Goal: Check status: Check status

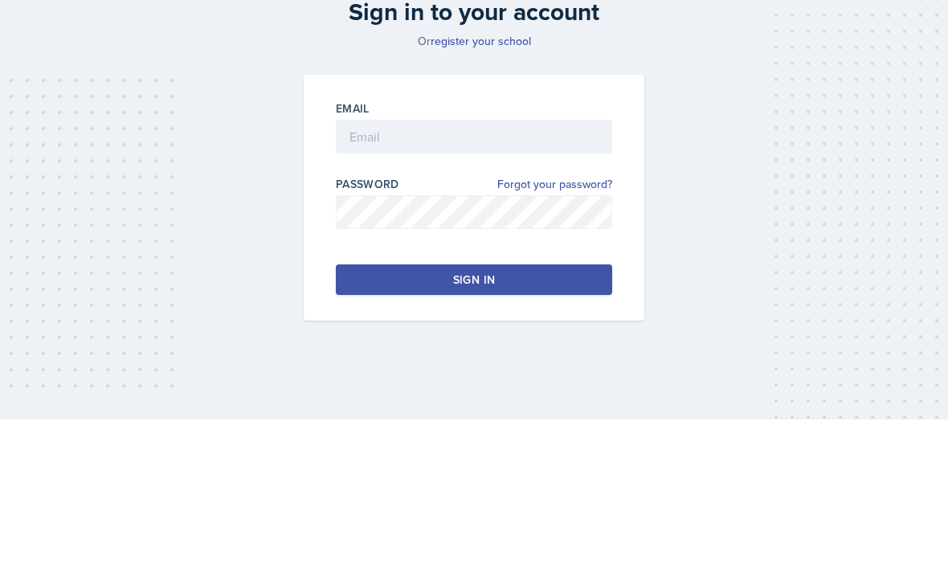
scroll to position [154, 0]
type input "[PERSON_NAME][EMAIL_ADDRESS][PERSON_NAME][DOMAIN_NAME]"
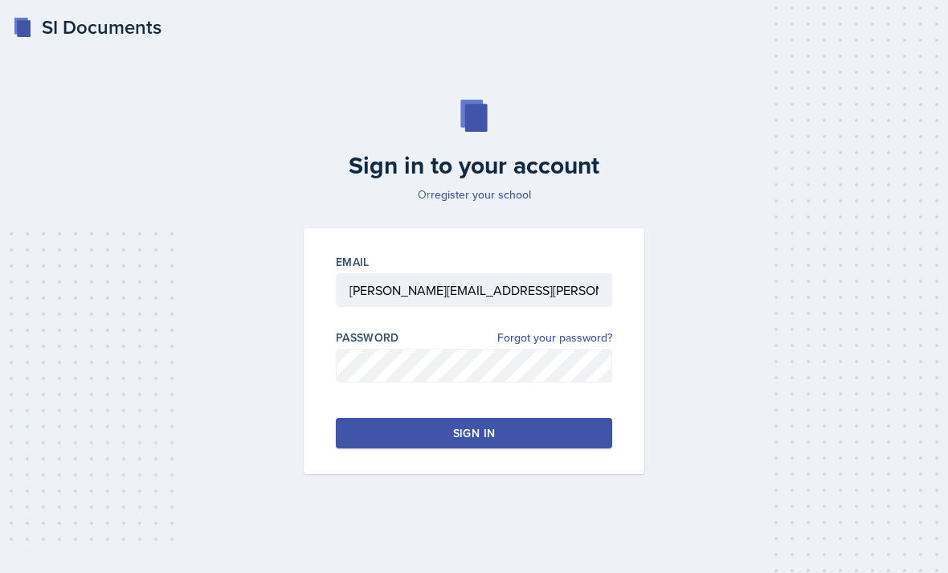
click at [452, 418] on button "Sign in" at bounding box center [474, 433] width 276 height 31
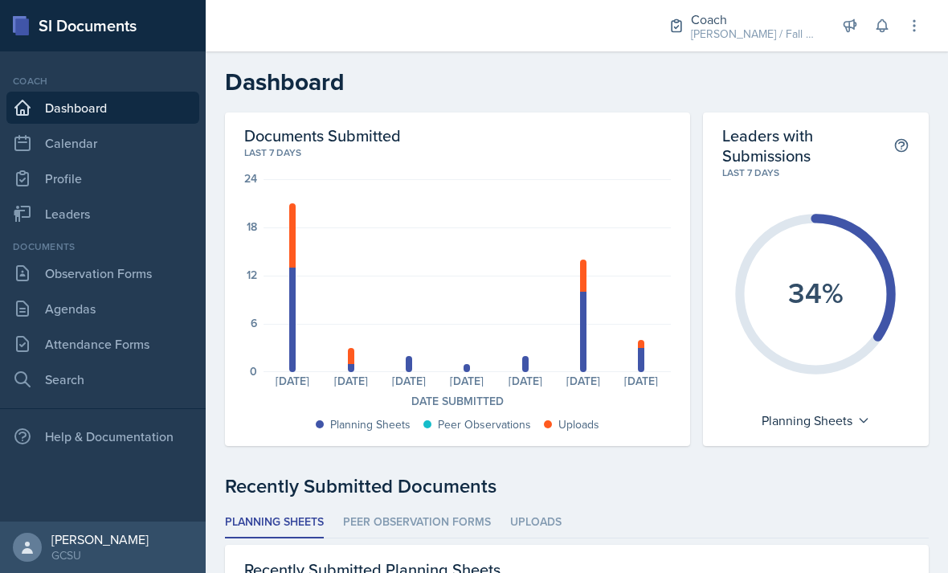
click at [145, 202] on link "Leaders" at bounding box center [102, 214] width 193 height 32
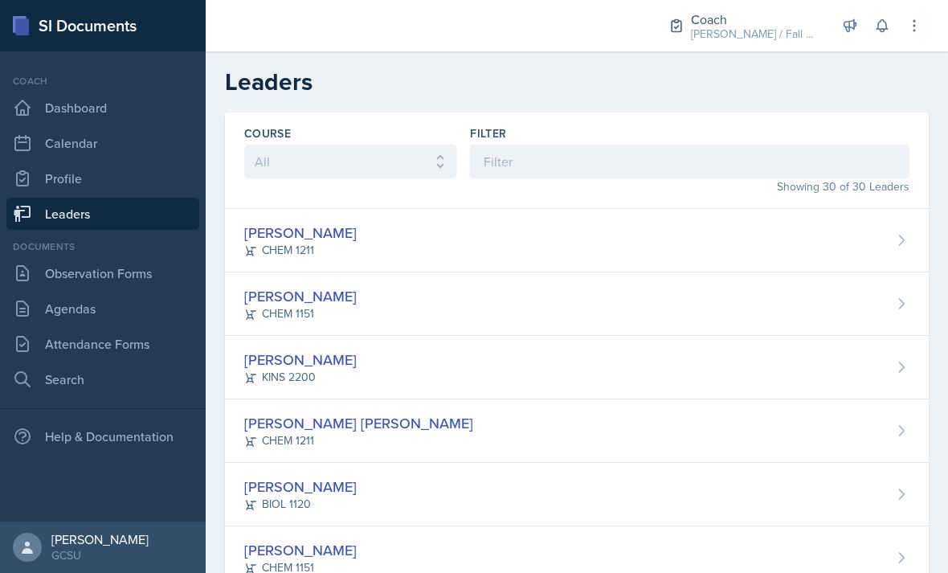
click at [132, 145] on link "Calendar" at bounding box center [102, 143] width 193 height 32
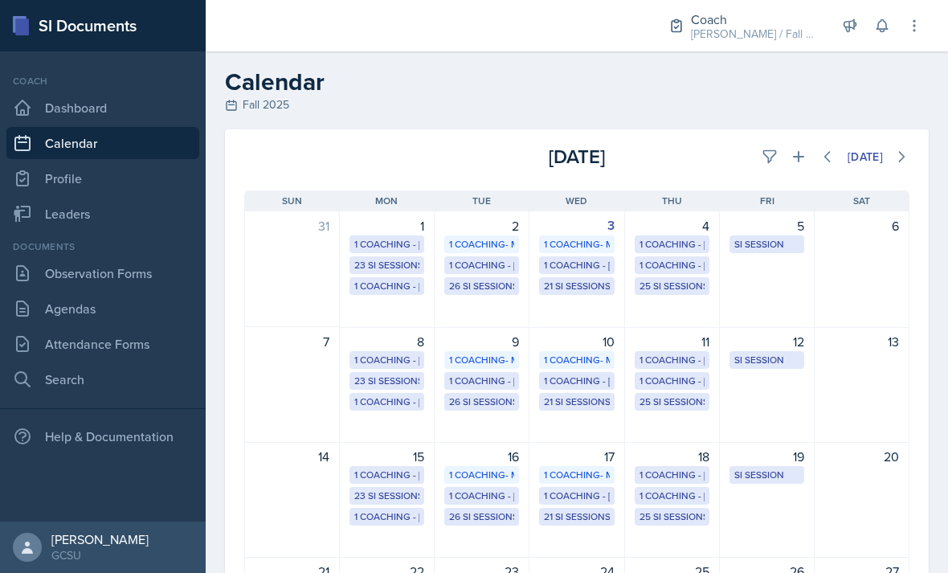
click at [478, 281] on div "26 SI Sessions" at bounding box center [481, 286] width 65 height 14
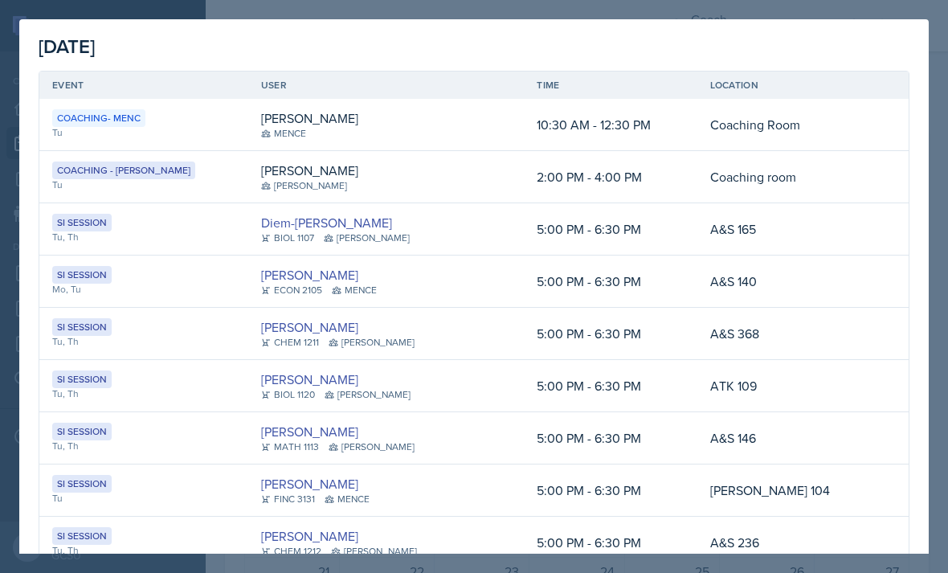
click at [840, 114] on td "Coaching Room" at bounding box center [788, 125] width 180 height 52
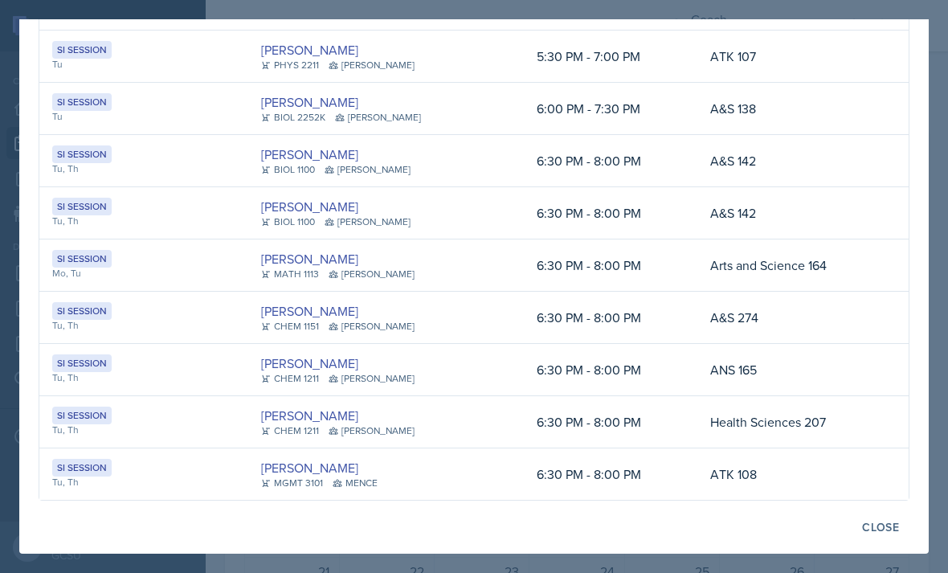
scroll to position [1061, 0]
click at [818, 572] on html "SI Documents Coach Dashboard Calendar Profile Leaders Documents Observation For…" at bounding box center [474, 286] width 948 height 573
click at [897, 572] on html "SI Documents Coach Dashboard Calendar Profile Leaders Documents Observation For…" at bounding box center [474, 286] width 948 height 573
click at [887, 571] on div at bounding box center [474, 286] width 948 height 573
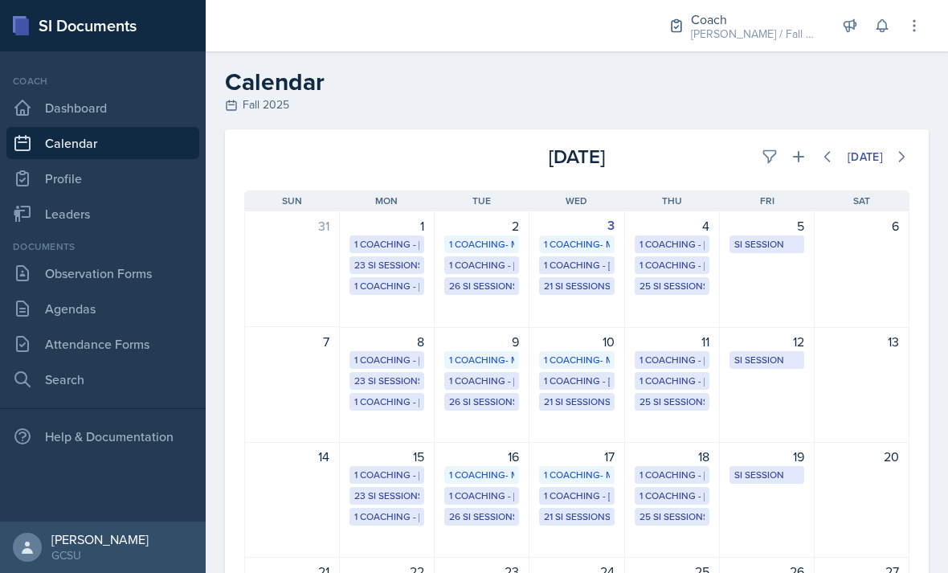
click at [391, 266] on div "23 SI Sessions" at bounding box center [386, 265] width 65 height 14
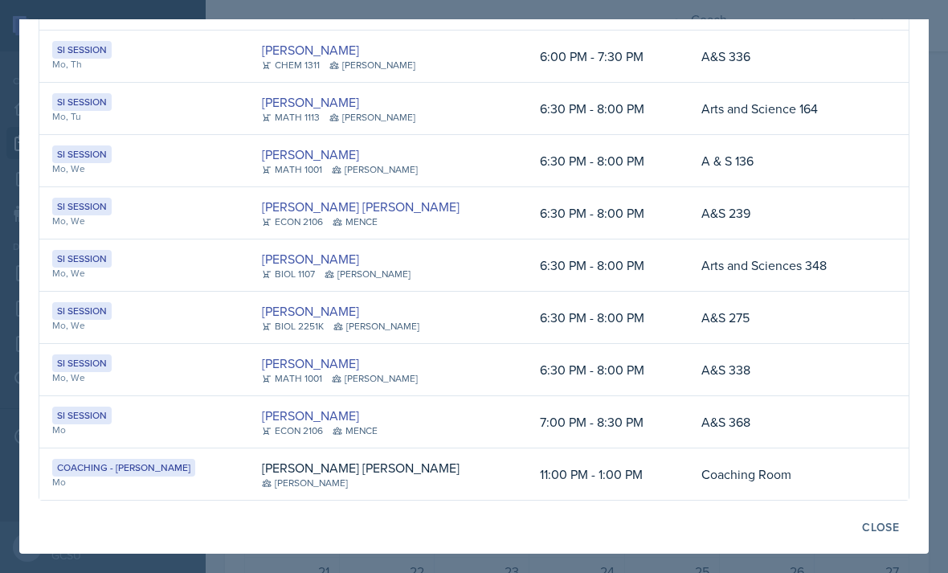
scroll to position [904, 0]
click at [865, 525] on div "Close" at bounding box center [880, 527] width 37 height 13
